Goal: Task Accomplishment & Management: Use online tool/utility

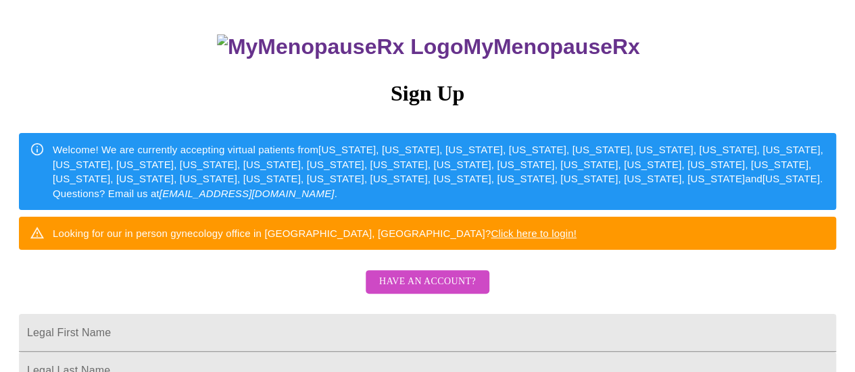
scroll to position [68, 0]
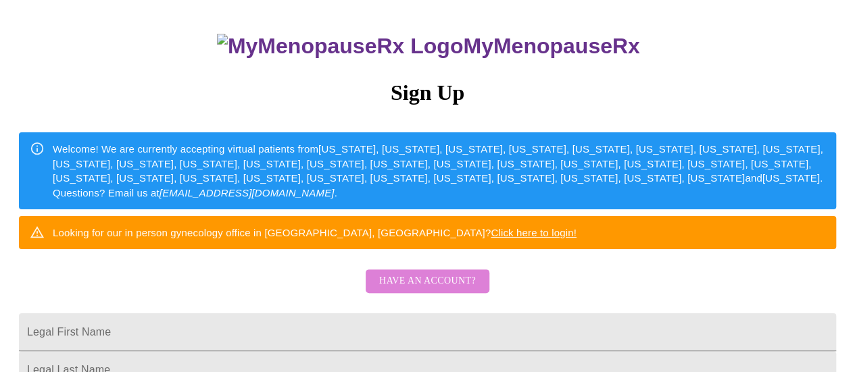
click at [447, 290] on span "Have an account?" at bounding box center [427, 281] width 97 height 17
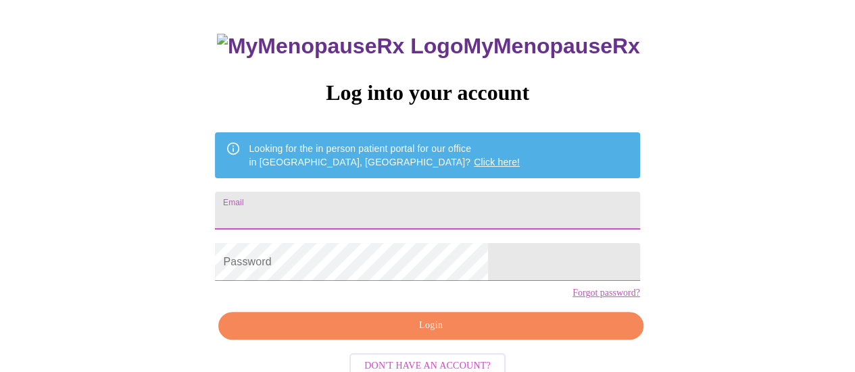
click at [446, 205] on input "Email" at bounding box center [427, 211] width 424 height 38
type input "[EMAIL_ADDRESS][DOMAIN_NAME]"
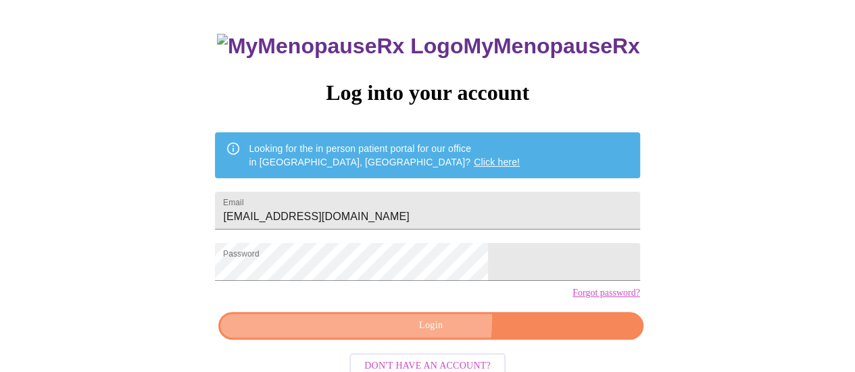
click at [426, 335] on span "Login" at bounding box center [430, 326] width 393 height 17
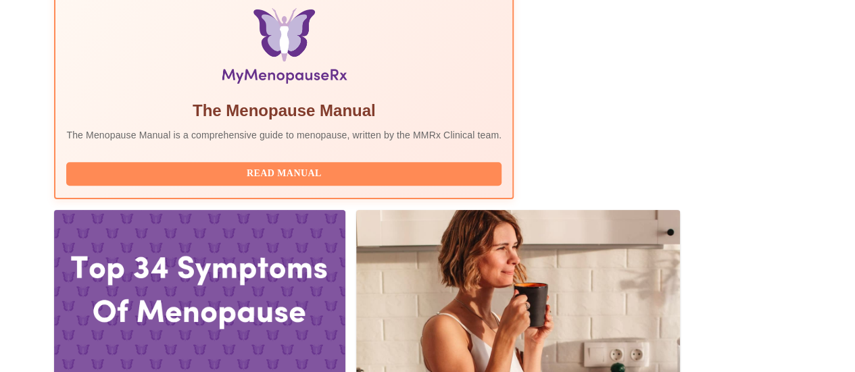
scroll to position [467, 0]
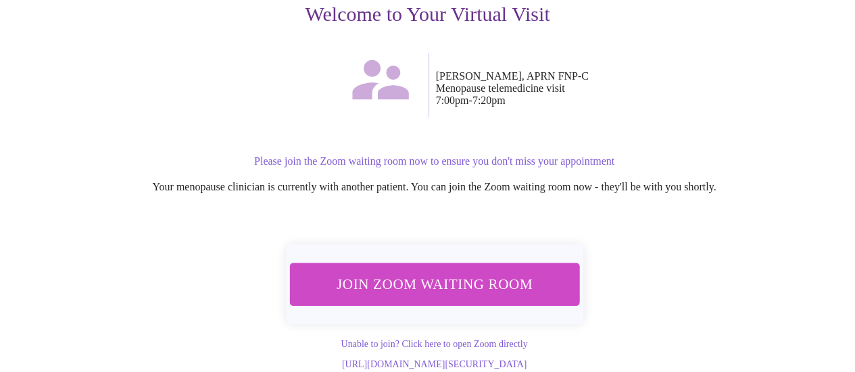
scroll to position [209, 0]
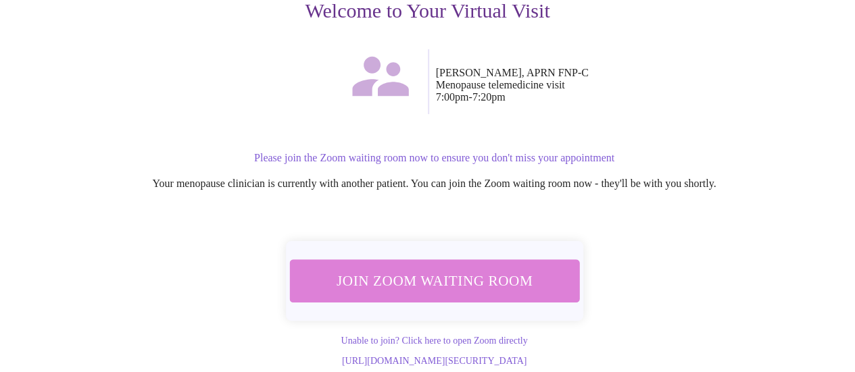
click at [473, 268] on span "Join Zoom Waiting Room" at bounding box center [434, 280] width 254 height 25
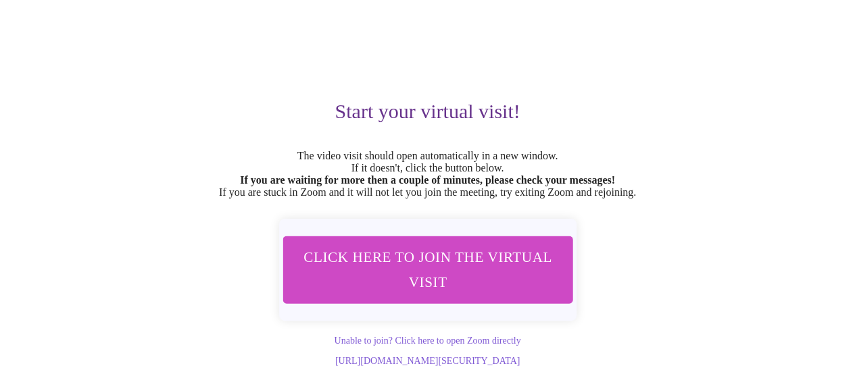
scroll to position [0, 0]
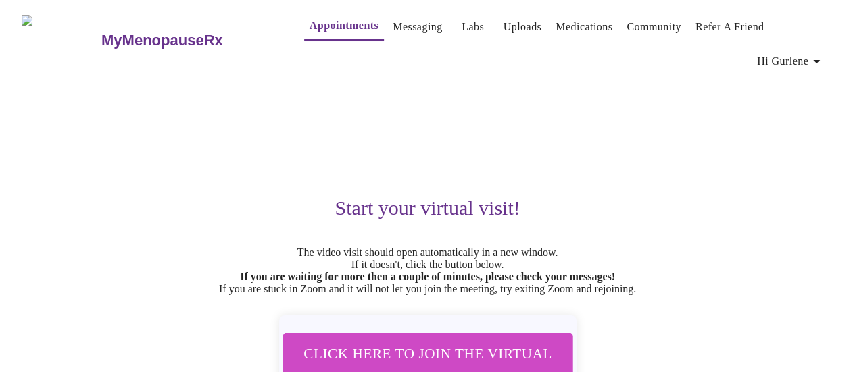
click at [820, 60] on icon "button" at bounding box center [816, 61] width 7 height 3
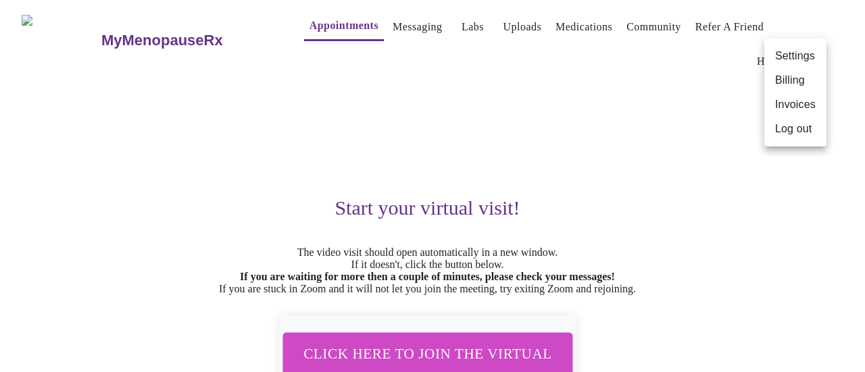
click at [787, 130] on li "Log out" at bounding box center [795, 129] width 62 height 24
